Goal: Find specific page/section: Find specific page/section

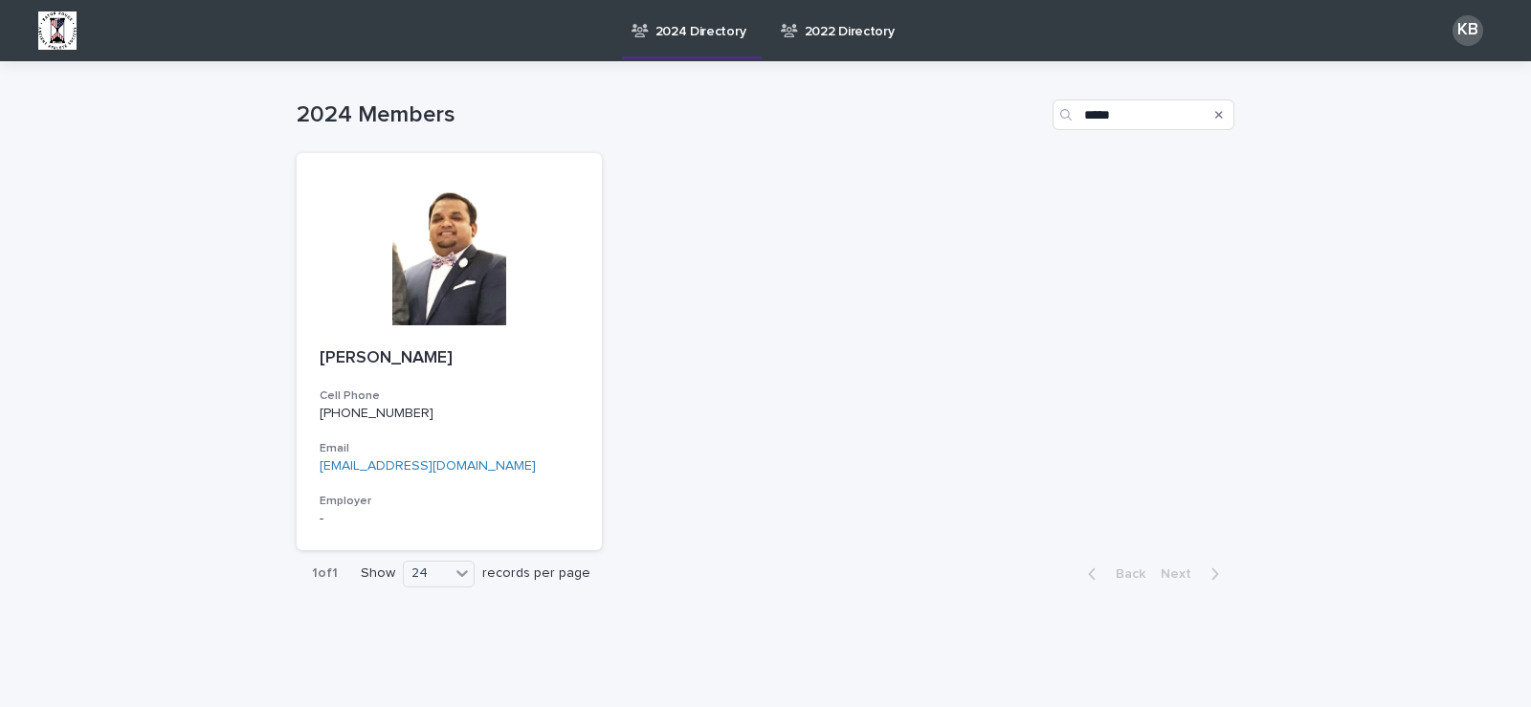
click at [1455, 33] on div "KB" at bounding box center [1468, 30] width 31 height 31
click at [59, 28] on div at bounding box center [765, 30] width 1531 height 61
click at [59, 28] on img at bounding box center [57, 30] width 38 height 38
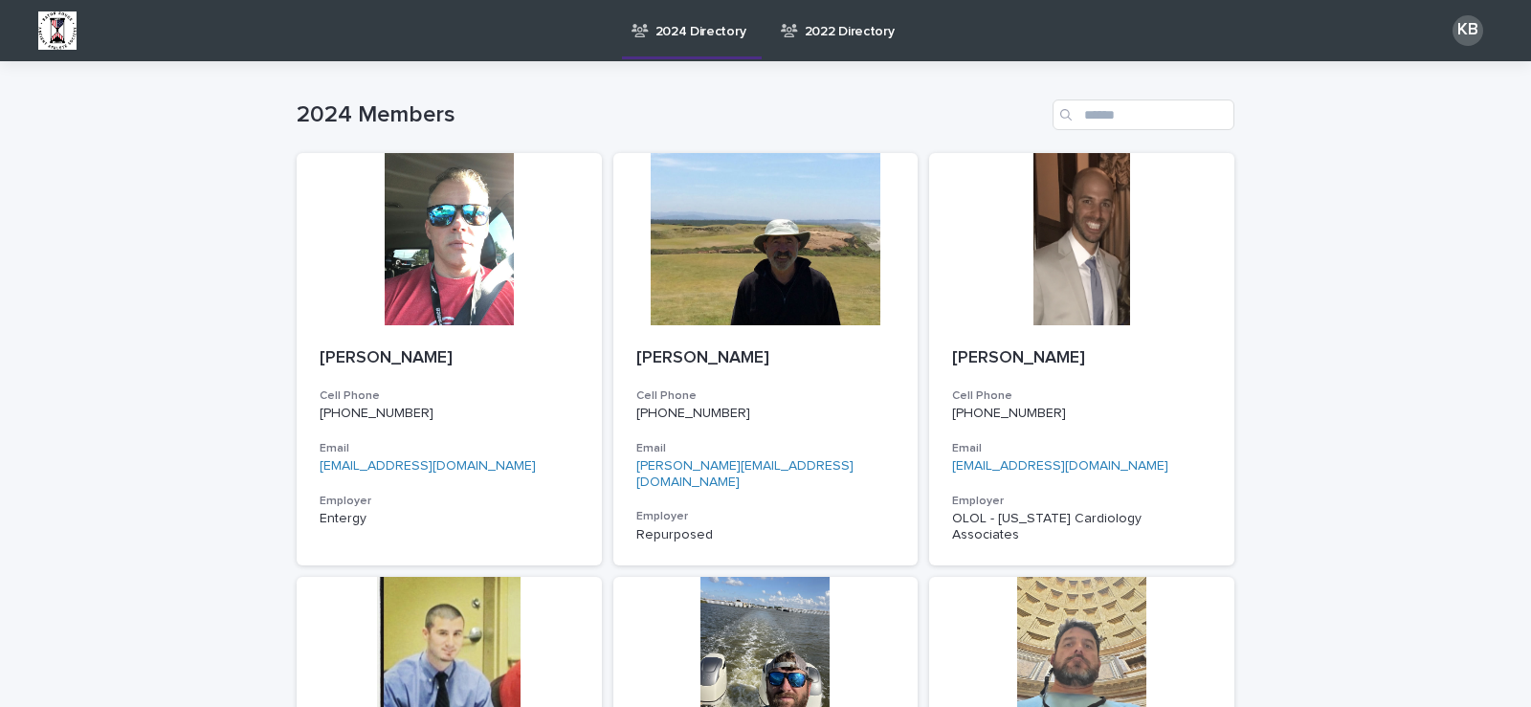
click at [63, 29] on img at bounding box center [57, 30] width 38 height 38
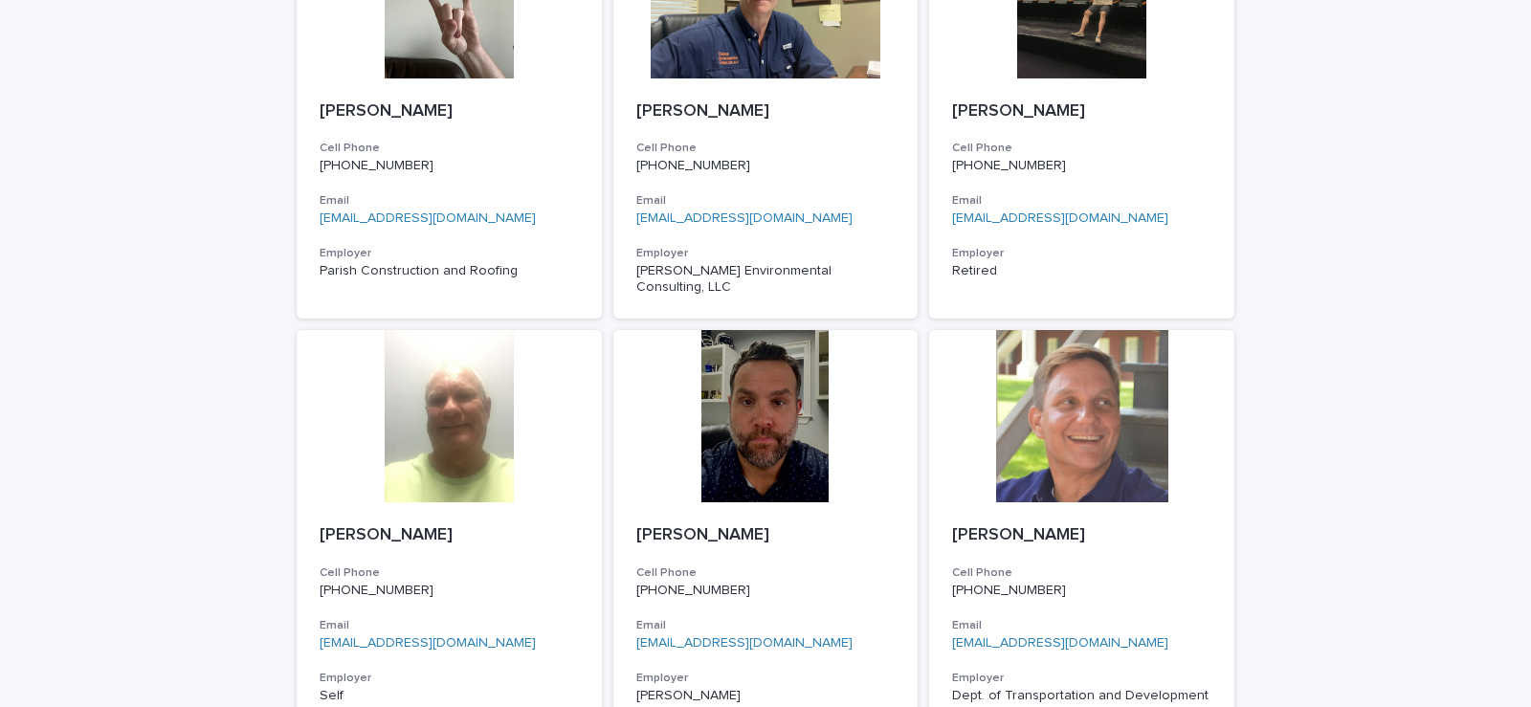
scroll to position [2807, 0]
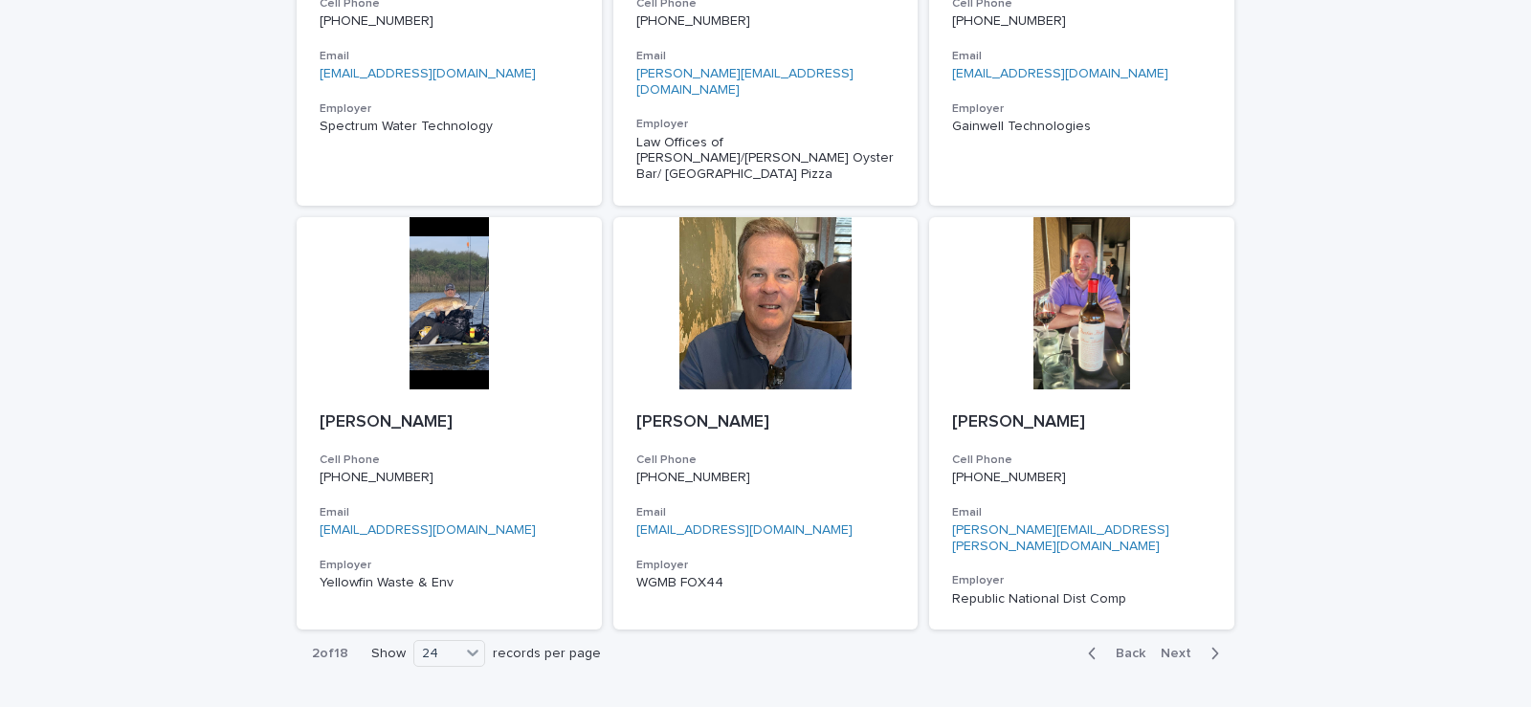
scroll to position [2914, 0]
